Goal: Task Accomplishment & Management: Use online tool/utility

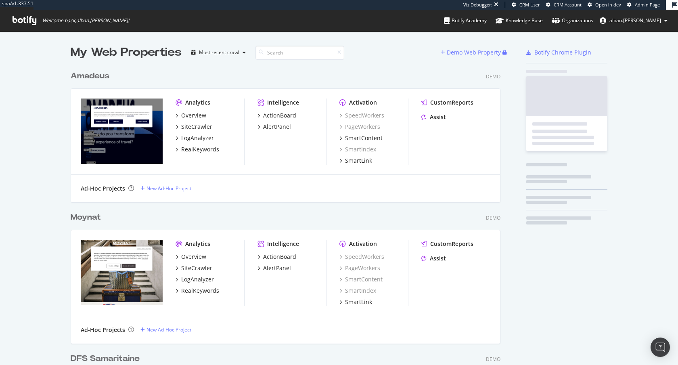
click at [638, 5] on span "Admin Page" at bounding box center [646, 5] width 25 height 6
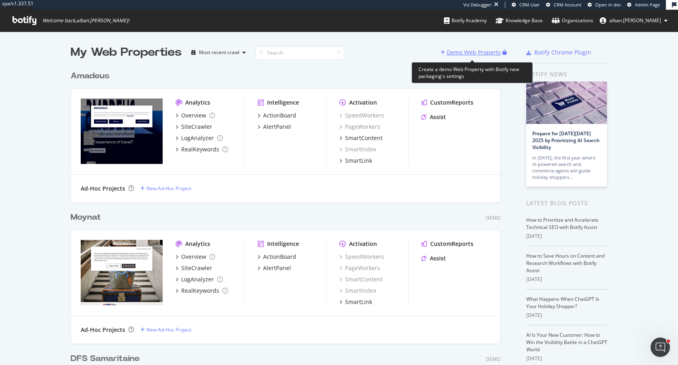
click at [470, 57] on div "Demo Web Property" at bounding box center [471, 52] width 62 height 12
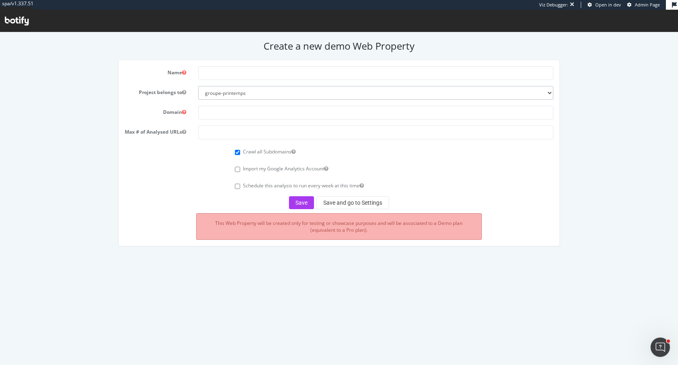
click at [382, 95] on select "groupe-printemps inditex remy-cointreau bnp-paribas-cardif-0124 albanruelle-org…" at bounding box center [375, 93] width 355 height 14
select select "41058"
click at [198, 86] on select "groupe-printemps inditex remy-cointreau bnp-paribas-cardif-0124 albanruelle-org…" at bounding box center [375, 93] width 355 height 14
click at [211, 77] on input "text" at bounding box center [375, 73] width 355 height 14
type input "Seb"
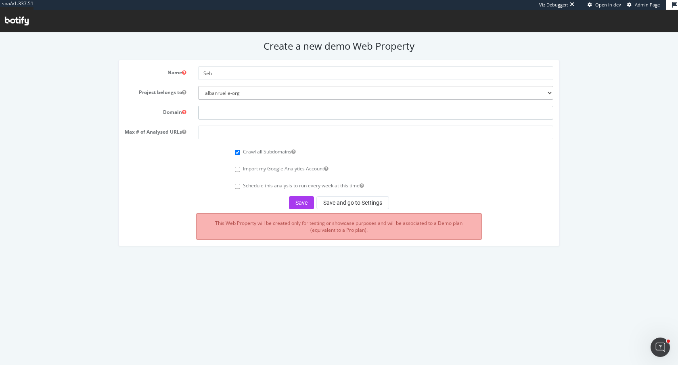
click at [223, 109] on input "text" at bounding box center [375, 113] width 355 height 14
paste input "https://www.seb.fr/"
type input "https://www.seb.fr/"
click at [227, 133] on input "number" at bounding box center [375, 132] width 355 height 14
type input "20000"
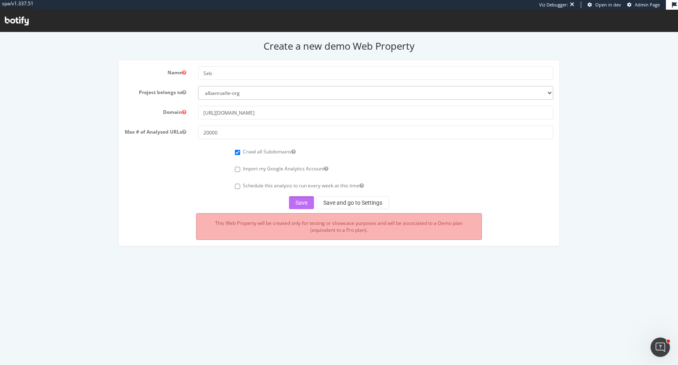
click at [308, 205] on button "Save" at bounding box center [301, 202] width 25 height 13
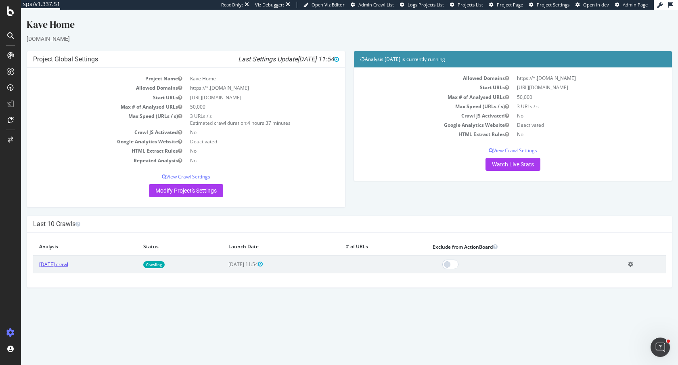
click at [68, 265] on link "2025 Oct. 1st crawl" at bounding box center [53, 264] width 29 height 7
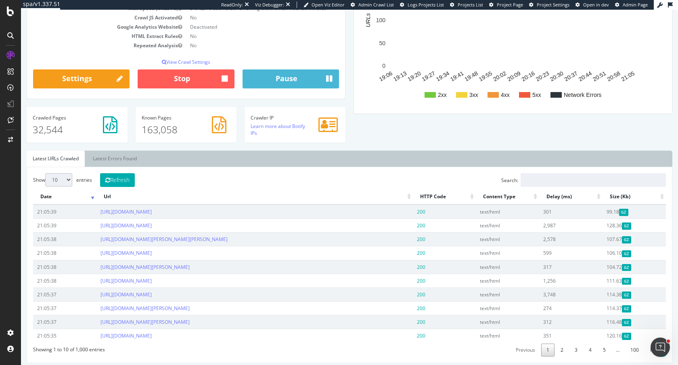
scroll to position [113, 0]
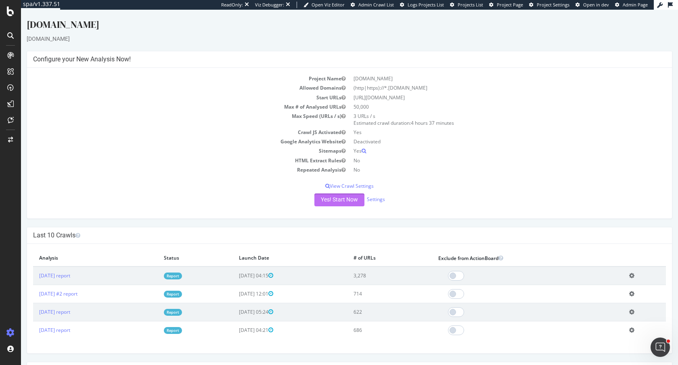
click at [324, 198] on button "Yes! Start Now" at bounding box center [339, 199] width 50 height 13
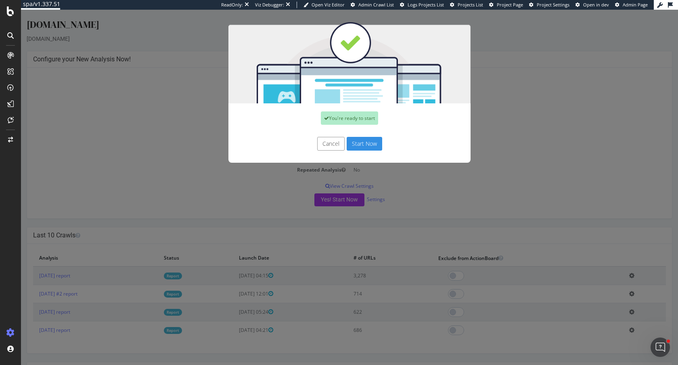
click at [365, 144] on button "Start Now" at bounding box center [363, 144] width 35 height 14
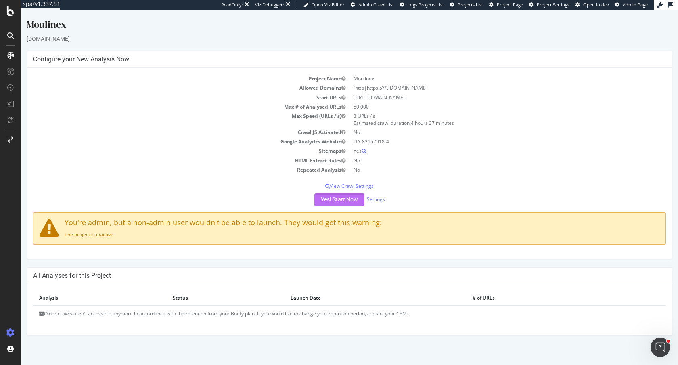
click at [346, 200] on button "Yes! Start Now" at bounding box center [339, 199] width 50 height 13
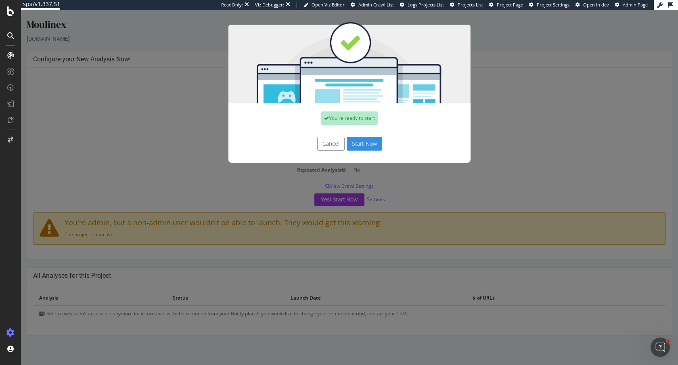
click at [372, 148] on button "Start Now" at bounding box center [363, 144] width 35 height 14
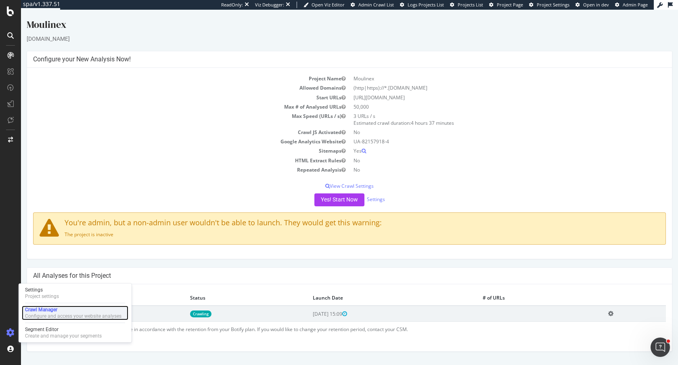
click at [64, 313] on div "Configure and access your website analyses" at bounding box center [73, 316] width 96 height 6
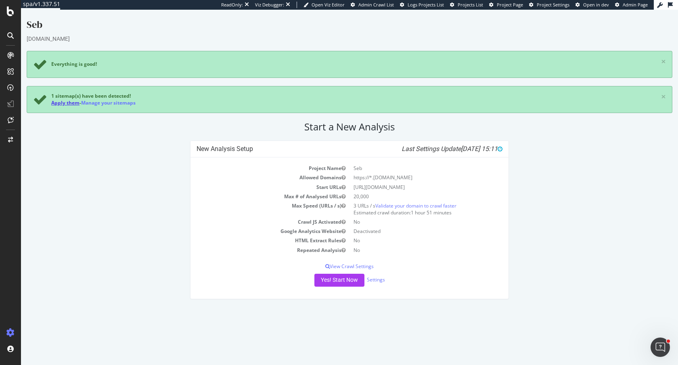
click at [70, 104] on link "Apply them" at bounding box center [65, 102] width 28 height 7
click at [340, 278] on button "Yes! Start Now" at bounding box center [339, 279] width 50 height 13
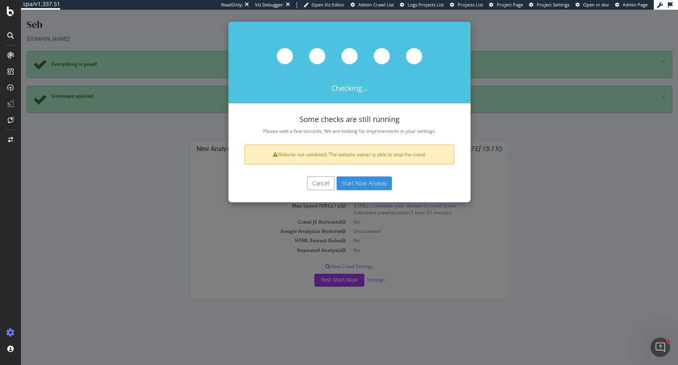
click at [364, 187] on button "Start Now Anyway" at bounding box center [363, 183] width 55 height 14
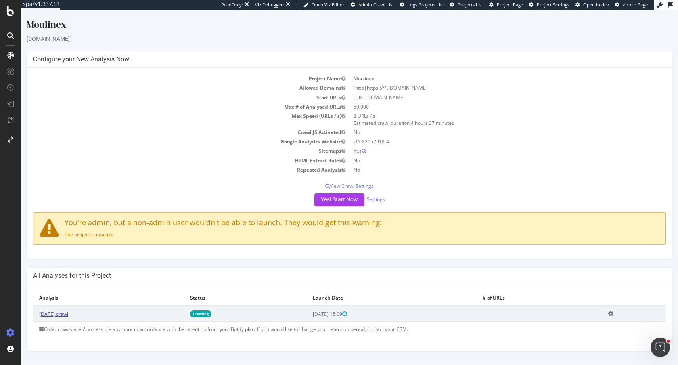
click at [67, 314] on link "[DATE] crawl" at bounding box center [53, 313] width 29 height 7
